Goal: Task Accomplishment & Management: Use online tool/utility

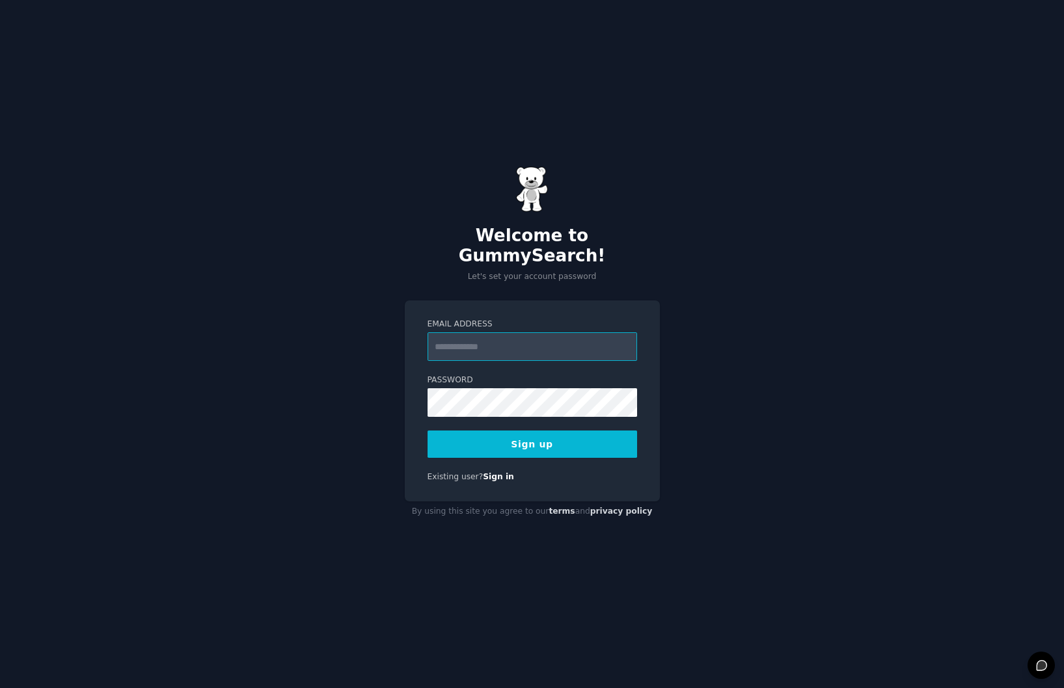
click at [478, 344] on input "Email Address" at bounding box center [533, 347] width 210 height 29
type input "**********"
click at [536, 442] on button "Sign up" at bounding box center [533, 444] width 210 height 27
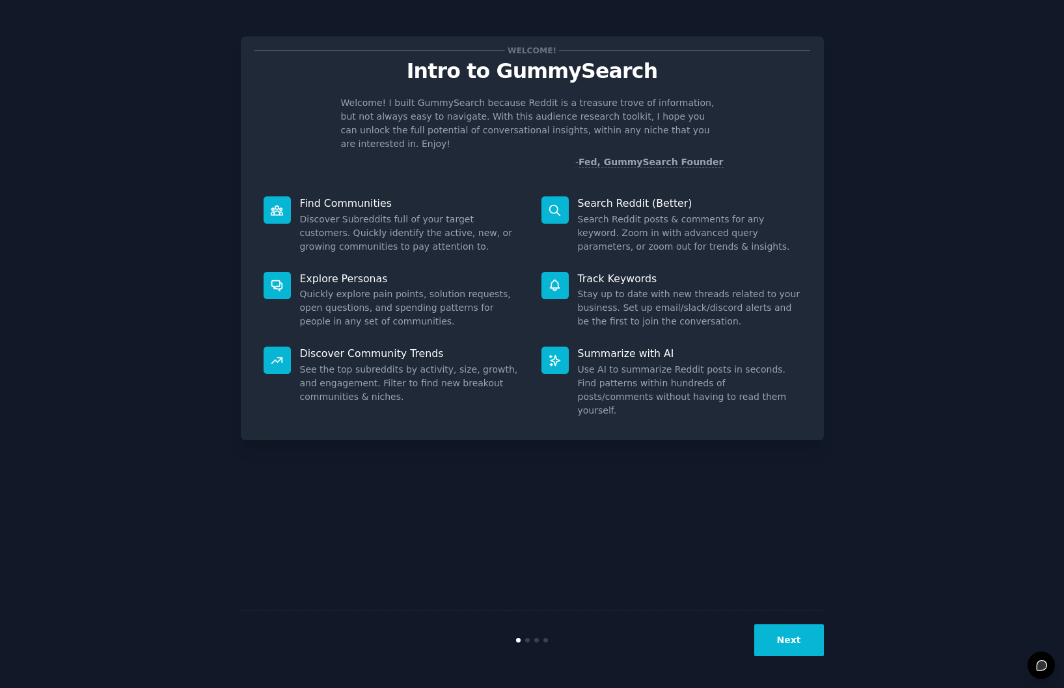
click at [795, 634] on button "Next" at bounding box center [789, 641] width 70 height 32
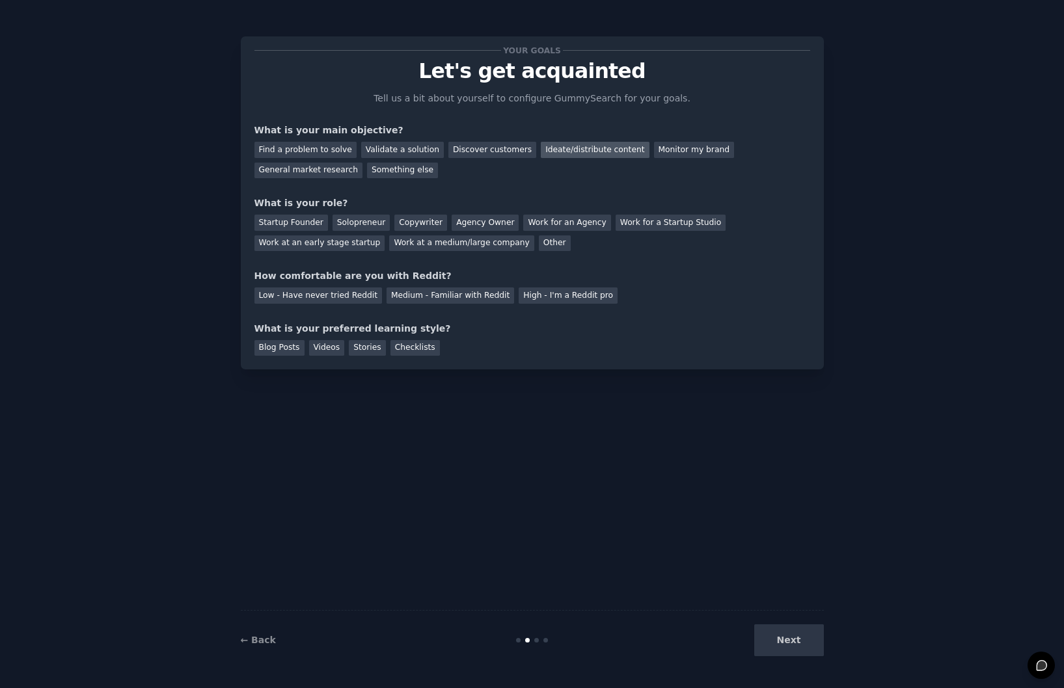
click at [579, 148] on div "Ideate/distribute content" at bounding box center [595, 150] width 108 height 16
click at [307, 219] on div "Startup Founder" at bounding box center [291, 223] width 74 height 16
click at [346, 228] on div "Solopreneur" at bounding box center [361, 223] width 57 height 16
click at [303, 285] on div "Low - Have never tried Reddit Medium - Familiar with Reddit High - I'm a Reddit…" at bounding box center [532, 293] width 556 height 21
click at [303, 298] on div "Low - Have never tried Reddit" at bounding box center [318, 296] width 128 height 16
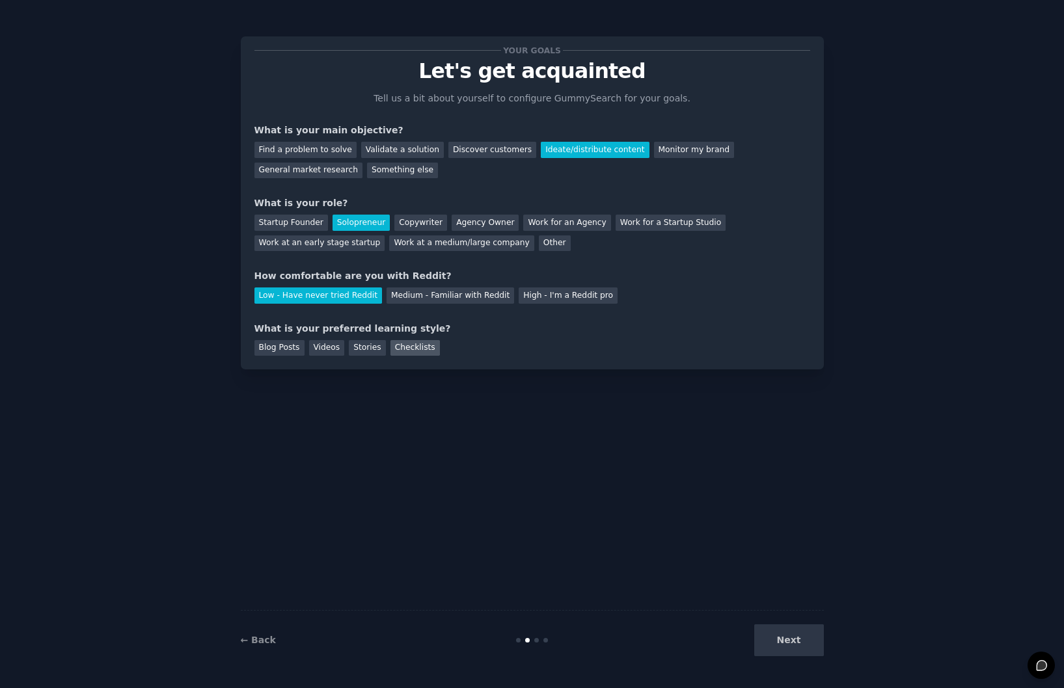
click at [417, 348] on div "Checklists" at bounding box center [414, 348] width 49 height 16
click at [788, 646] on button "Next" at bounding box center [789, 641] width 70 height 32
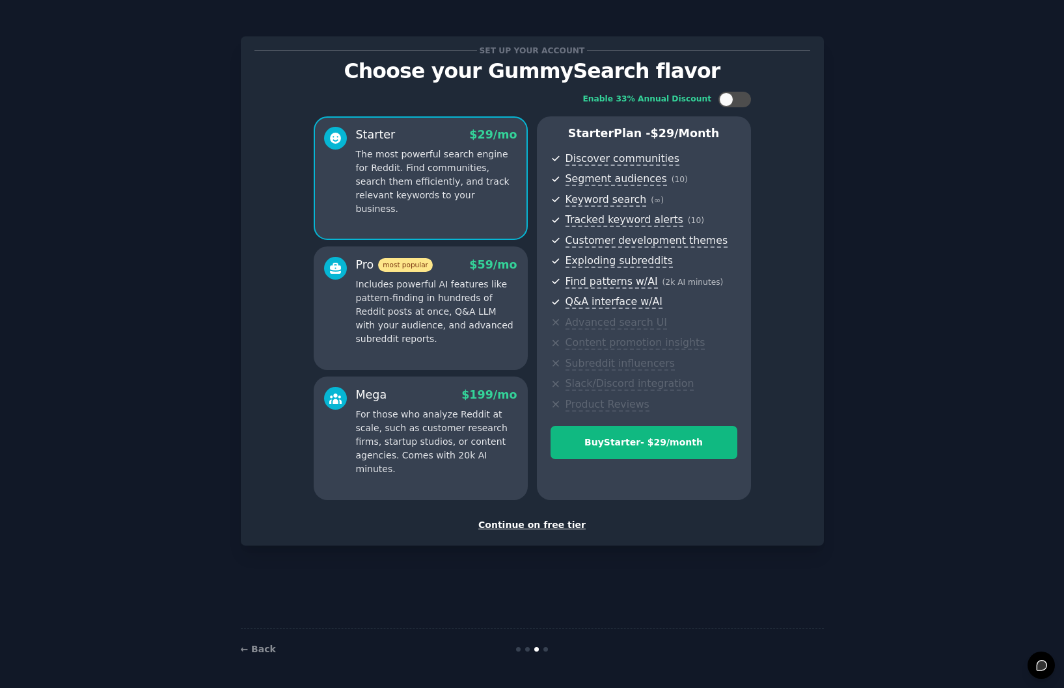
click at [545, 524] on div "Continue on free tier" at bounding box center [532, 526] width 556 height 14
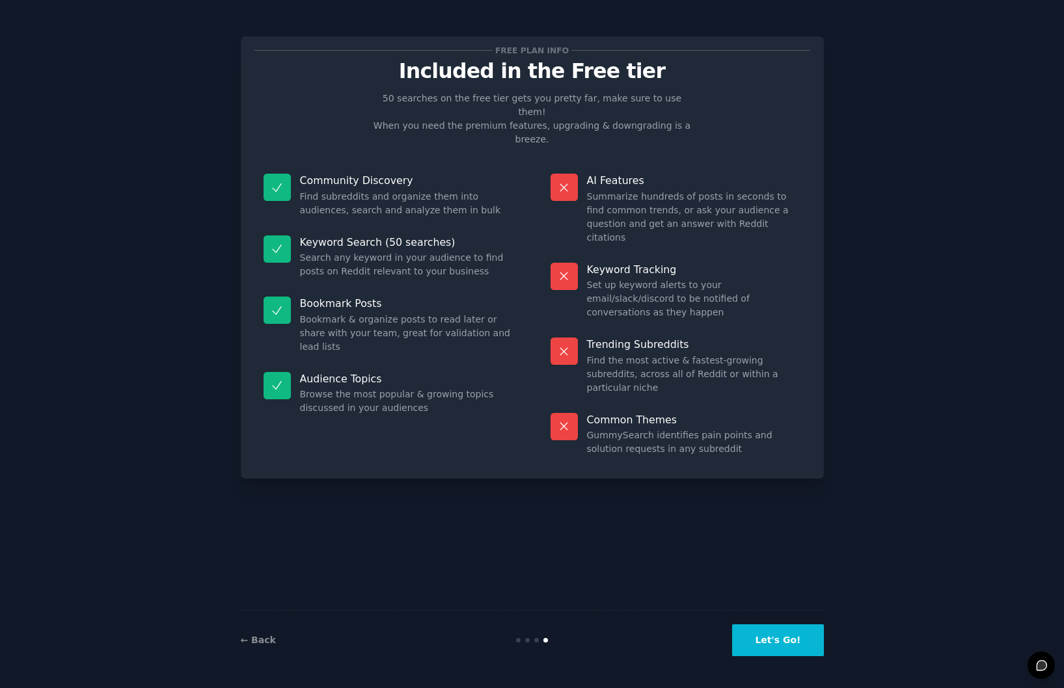
click at [774, 640] on button "Let's Go!" at bounding box center [777, 641] width 91 height 32
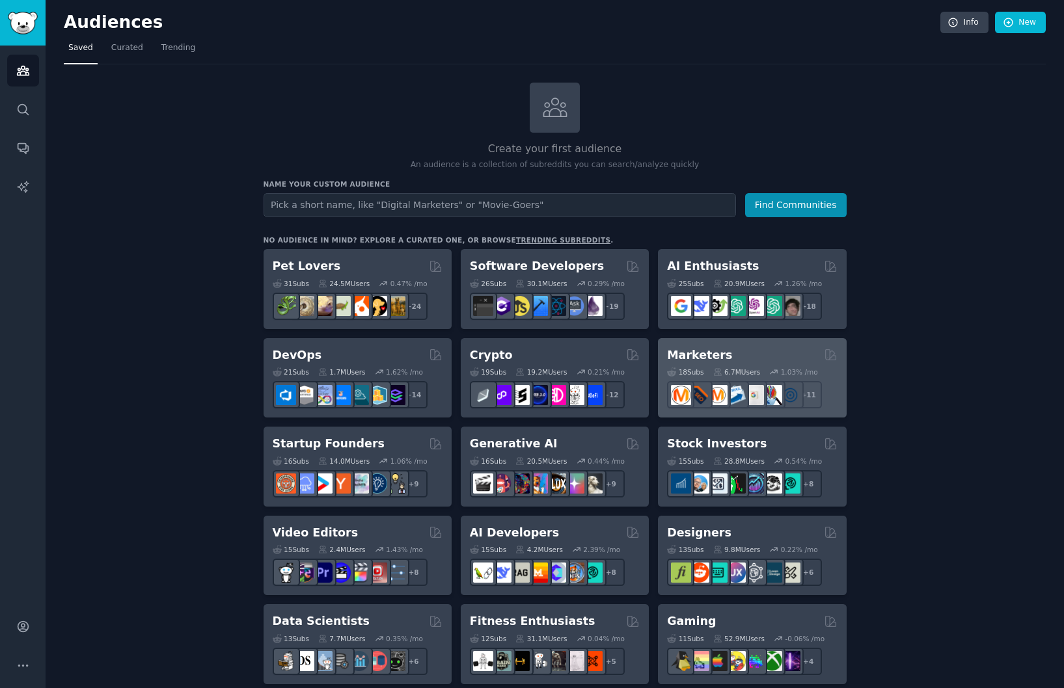
click at [688, 351] on h2 "Marketers" at bounding box center [699, 355] width 65 height 16
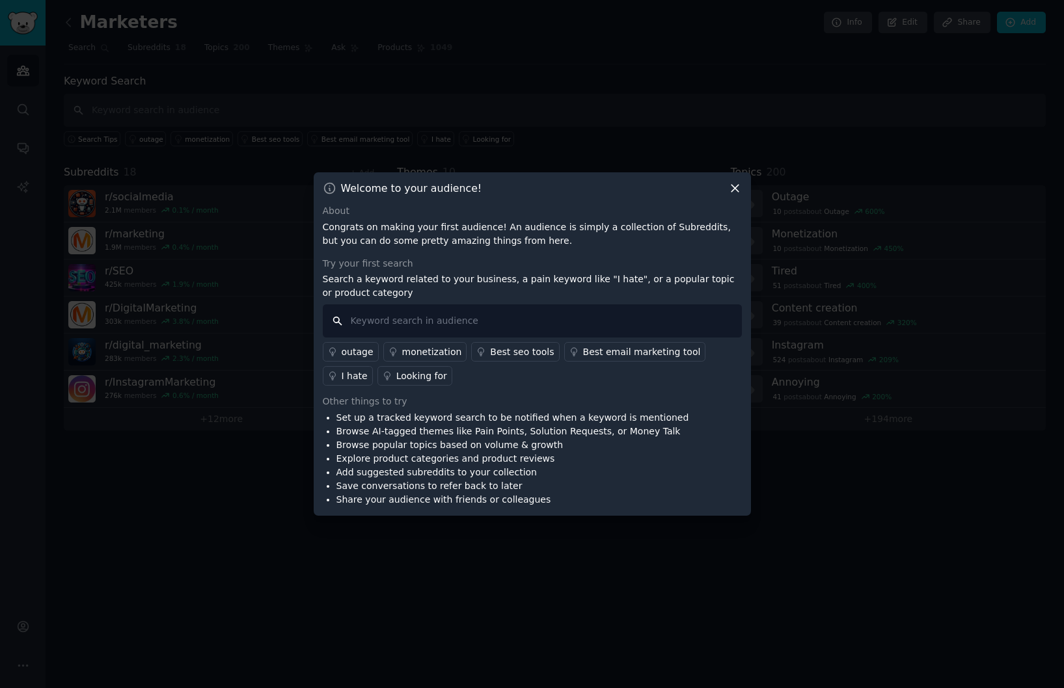
click at [406, 325] on input "text" at bounding box center [532, 321] width 419 height 33
type input "conversion tracking"
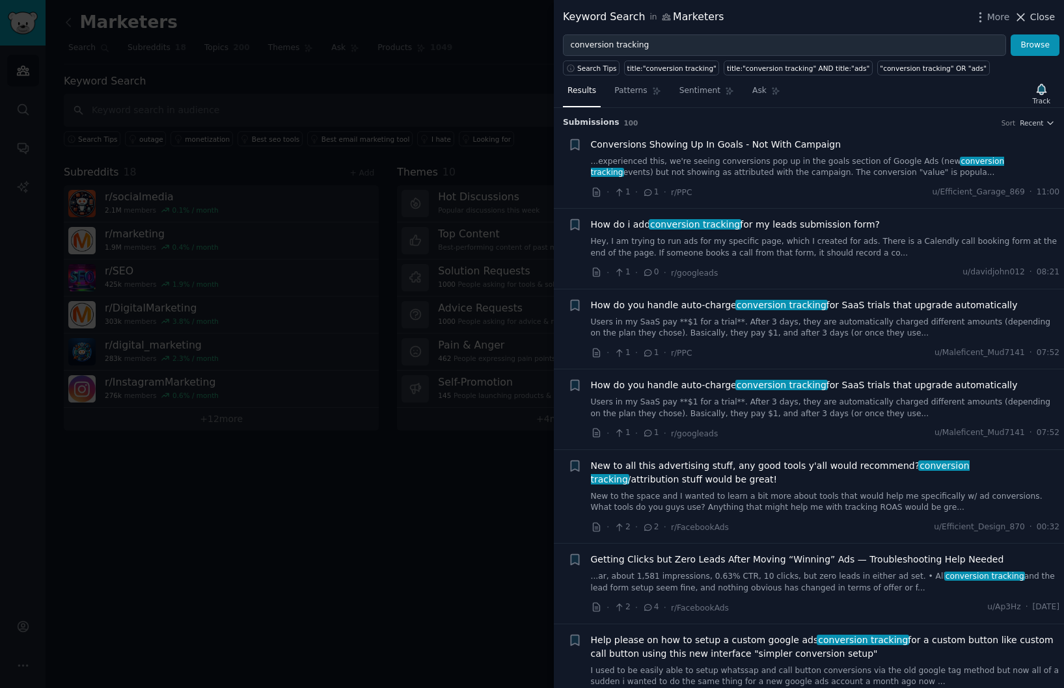
click at [1031, 22] on span "Close" at bounding box center [1042, 17] width 25 height 14
